Goal: Information Seeking & Learning: Learn about a topic

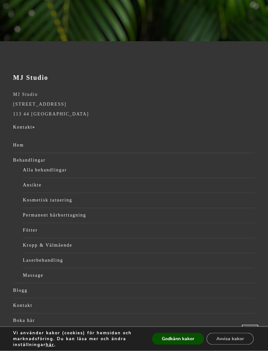
scroll to position [266, 0]
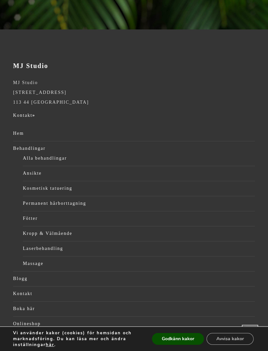
click at [26, 297] on link "Kontakt" at bounding box center [134, 294] width 242 height 10
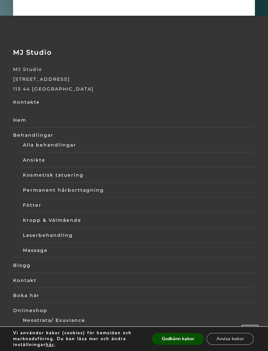
scroll to position [2073, 0]
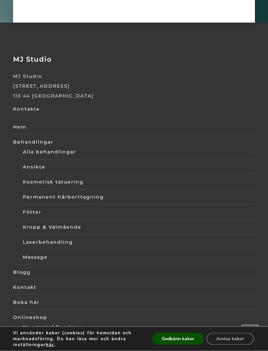
click at [43, 172] on link "Ansikte" at bounding box center [139, 167] width 232 height 10
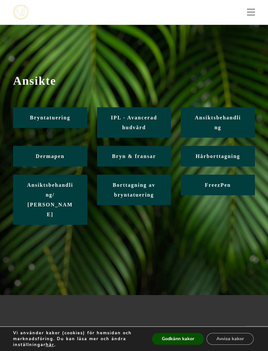
click at [222, 123] on link "Ansiktsbehandling" at bounding box center [218, 122] width 74 height 30
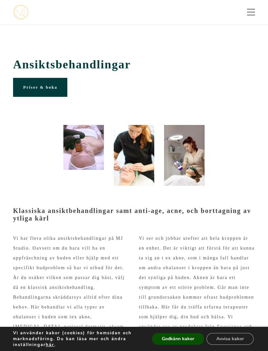
click at [251, 12] on span "Toggle menu" at bounding box center [251, 12] width 8 height 1
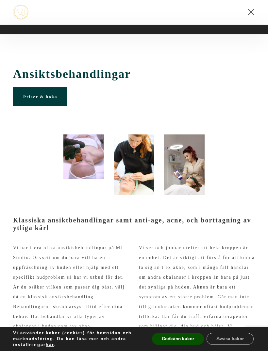
click at [249, 12] on span "Toggle menu" at bounding box center [251, 12] width 8 height 1
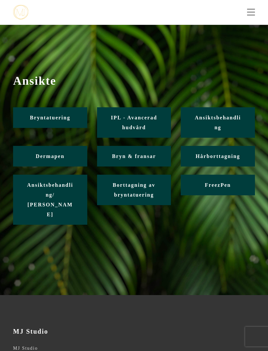
click at [146, 124] on link "IPL - Avancerad hudvård" at bounding box center [134, 122] width 74 height 30
